Goal: Find specific page/section: Find specific page/section

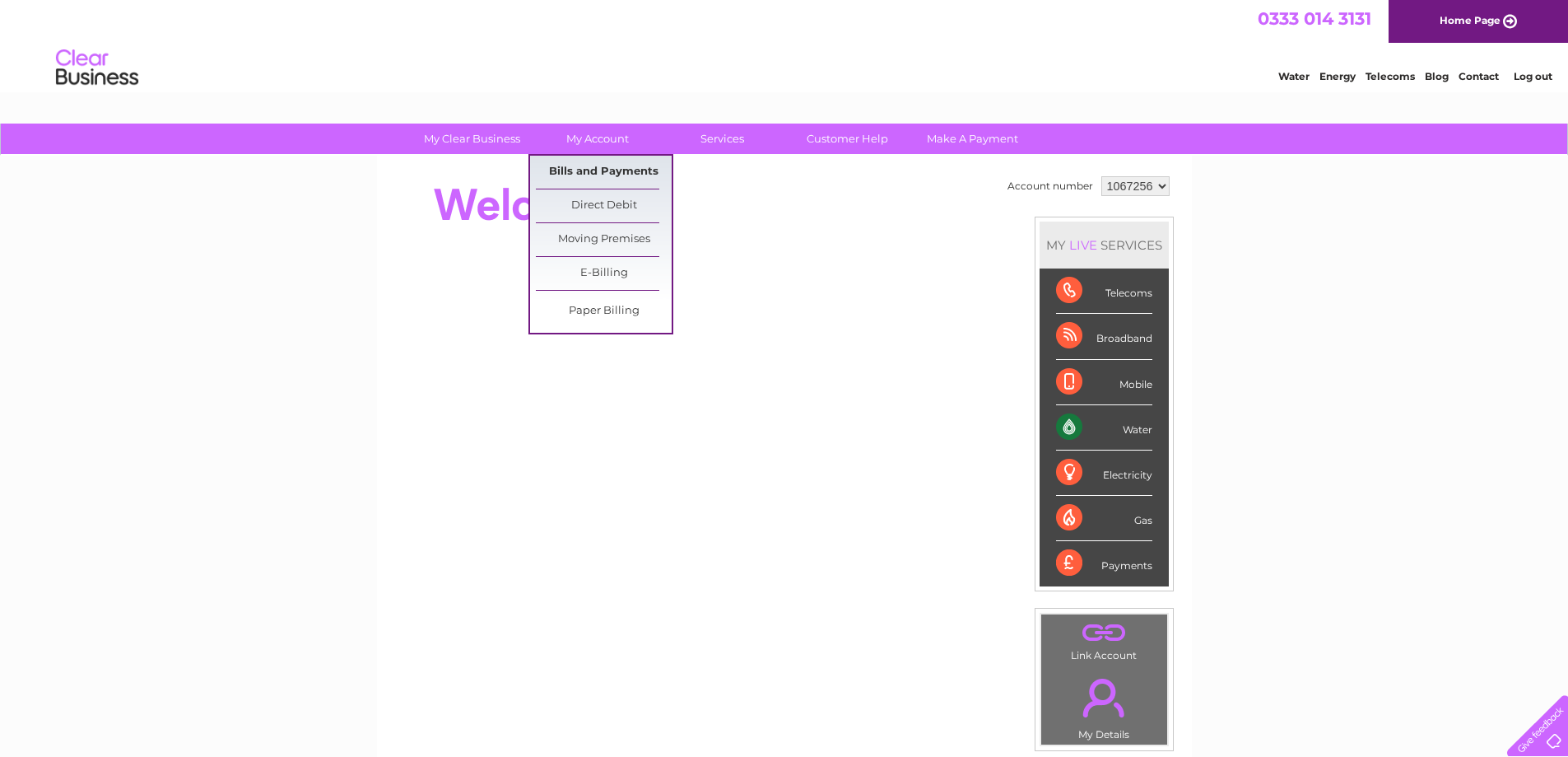
click at [619, 174] on link "Bills and Payments" at bounding box center [604, 172] width 136 height 33
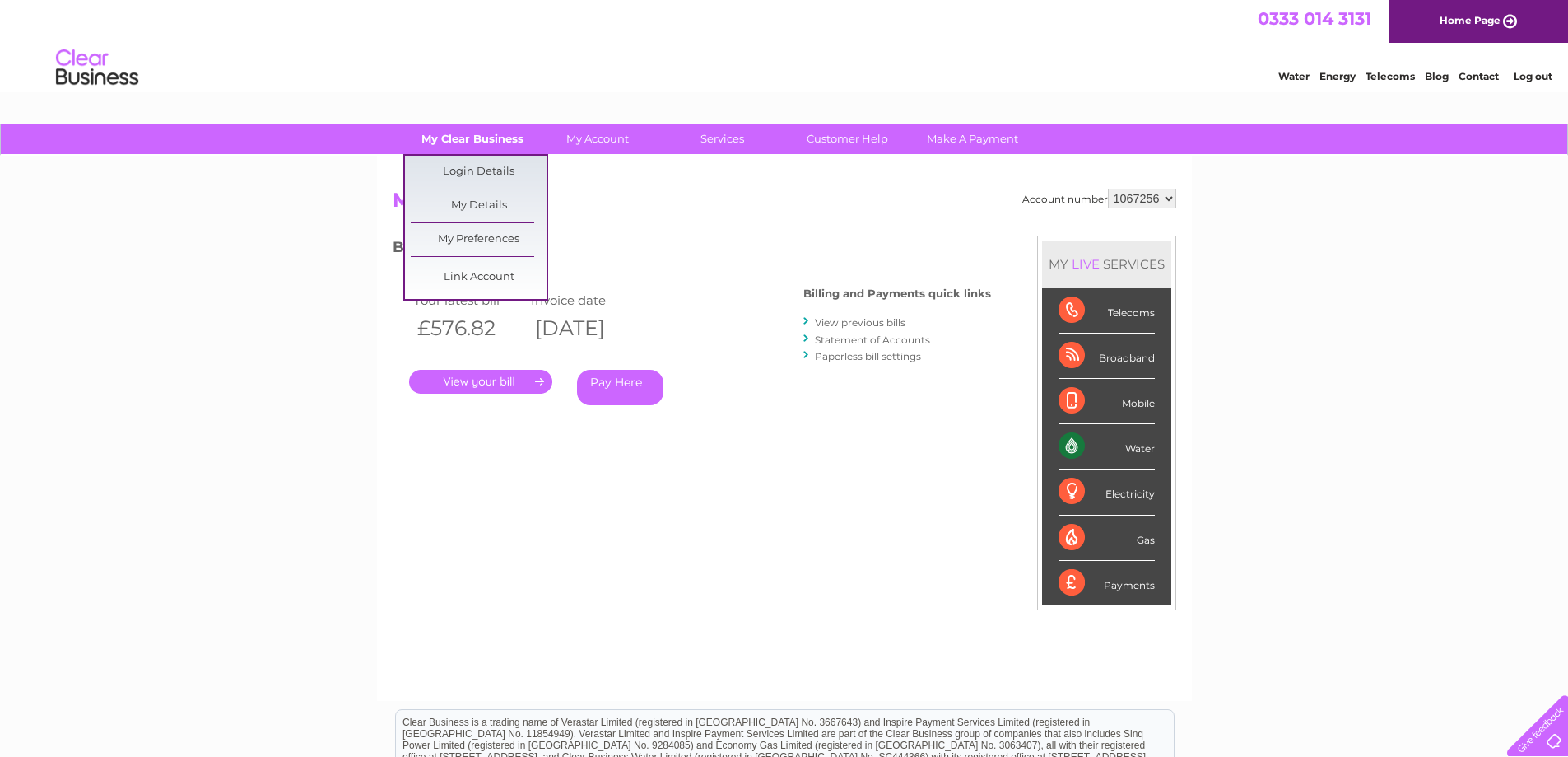
click at [501, 131] on link "My Clear Business" at bounding box center [471, 139] width 136 height 31
